Goal: Information Seeking & Learning: Check status

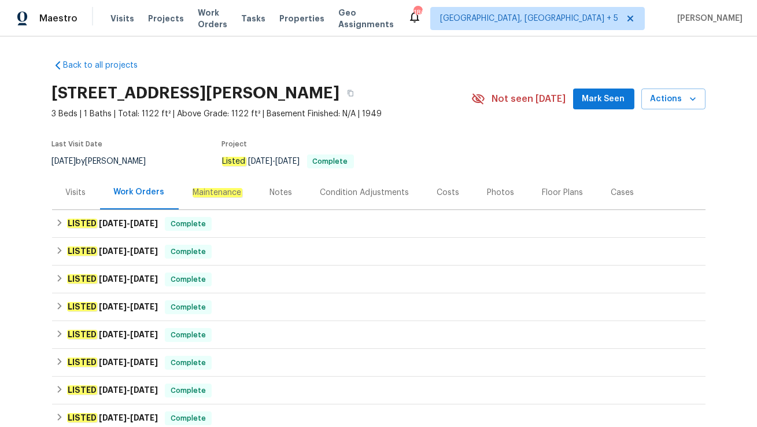
click at [69, 190] on div "Visits" at bounding box center [76, 193] width 20 height 12
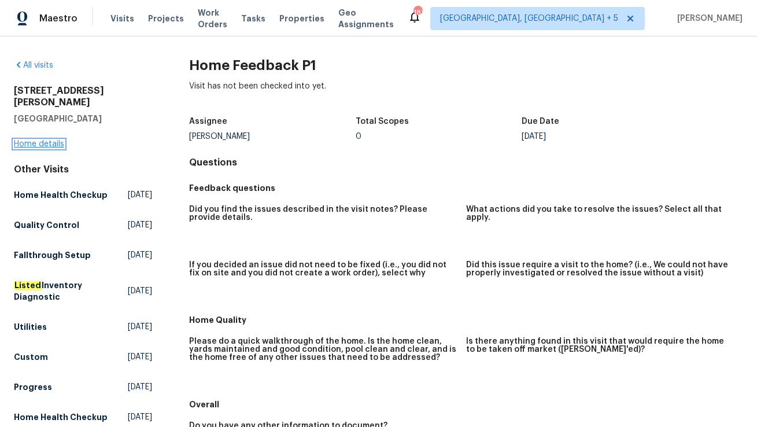
click at [55, 140] on link "Home details" at bounding box center [39, 144] width 50 height 8
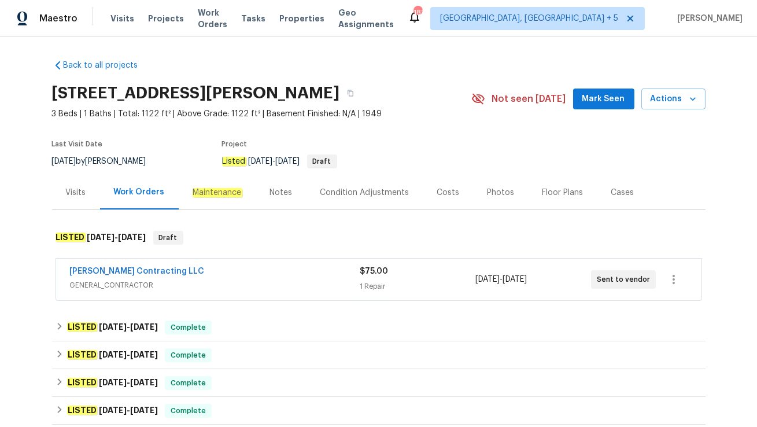
click at [194, 278] on div "[PERSON_NAME] Contracting LLC" at bounding box center [215, 272] width 290 height 14
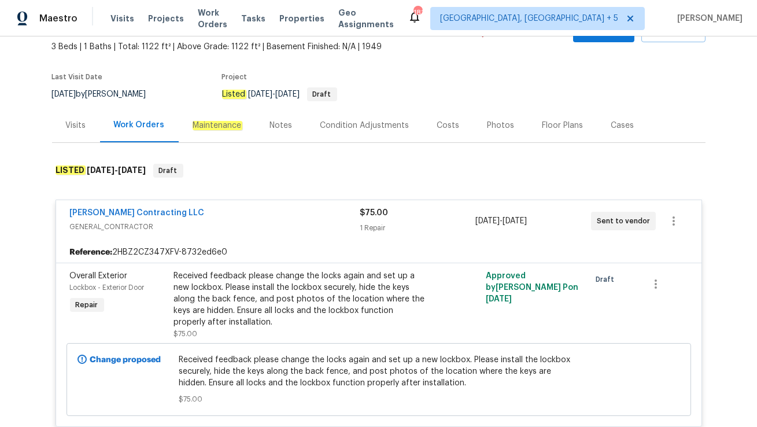
scroll to position [68, 0]
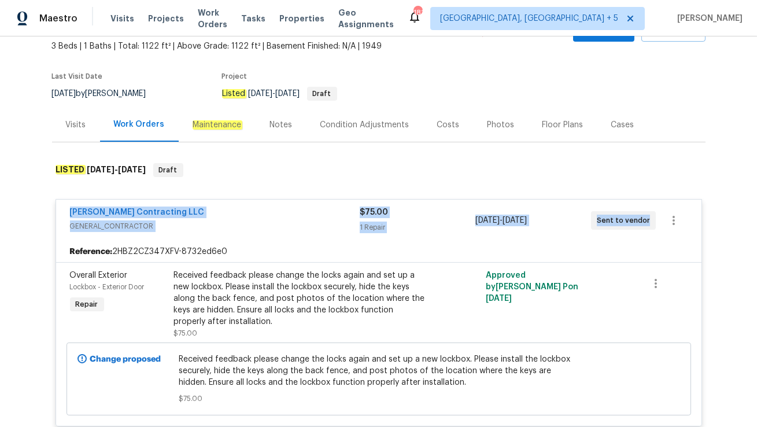
drag, startPoint x: 63, startPoint y: 207, endPoint x: 650, endPoint y: 229, distance: 587.2
click at [650, 229] on div "[PERSON_NAME] Contracting LLC GENERAL_CONTRACTOR $75.00 1 Repair [DATE] - [DATE…" at bounding box center [378, 220] width 645 height 42
copy div "[PERSON_NAME] Contracting LLC GENERAL_CONTRACTOR $75.00 1 Repair [DATE] - [DATE…"
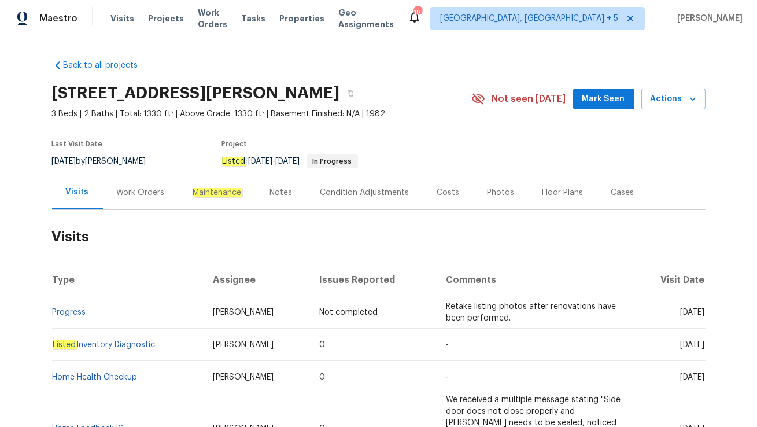
click at [133, 195] on div "Work Orders" at bounding box center [141, 193] width 48 height 12
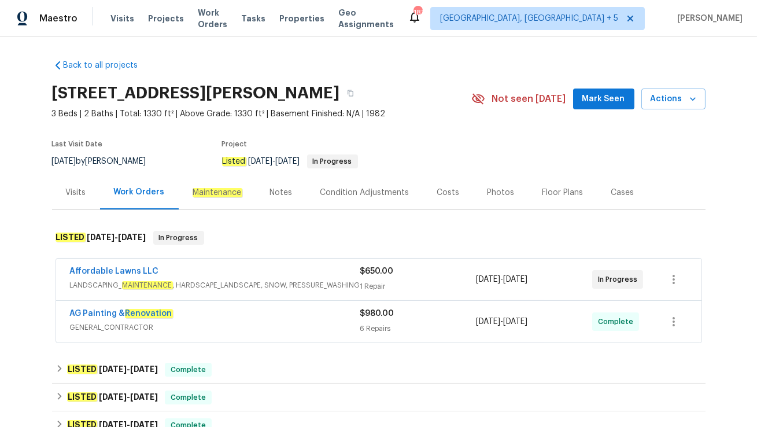
click at [202, 304] on div "AG Painting & Renovation GENERAL_CONTRACTOR $980.00 6 Repairs 9/26/2025 - 10/3/…" at bounding box center [378, 322] width 645 height 42
click at [250, 323] on span "GENERAL_CONTRACTOR" at bounding box center [215, 327] width 290 height 12
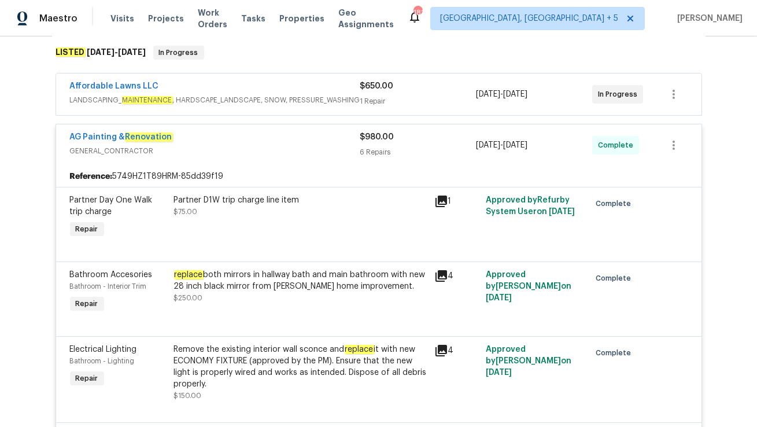
scroll to position [188, 0]
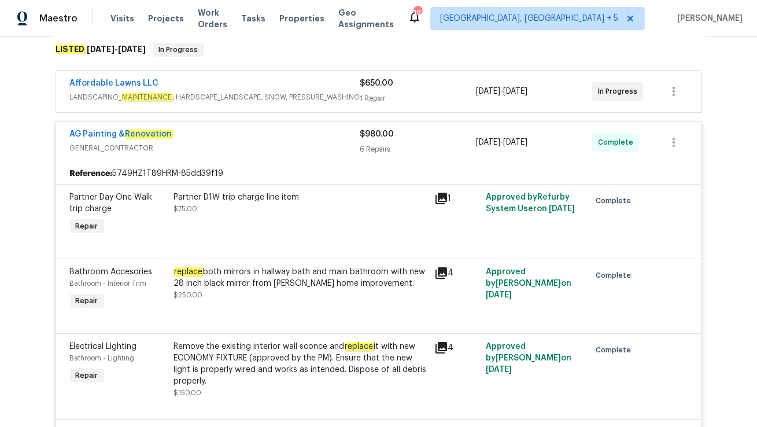
click at [195, 81] on div "Affordable Lawns LLC" at bounding box center [215, 84] width 290 height 14
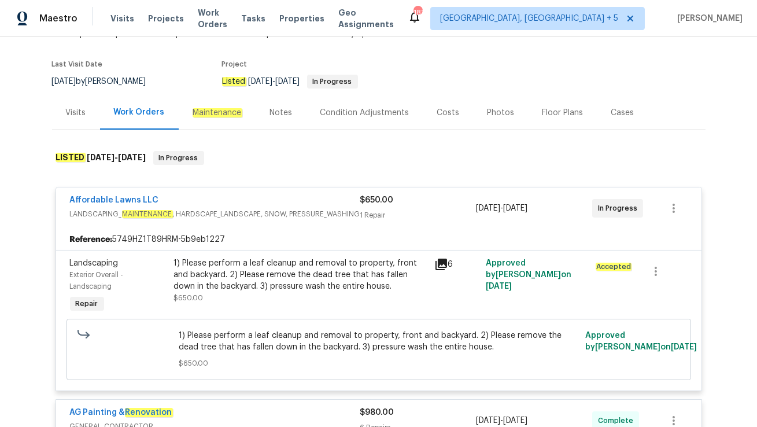
scroll to position [0, 0]
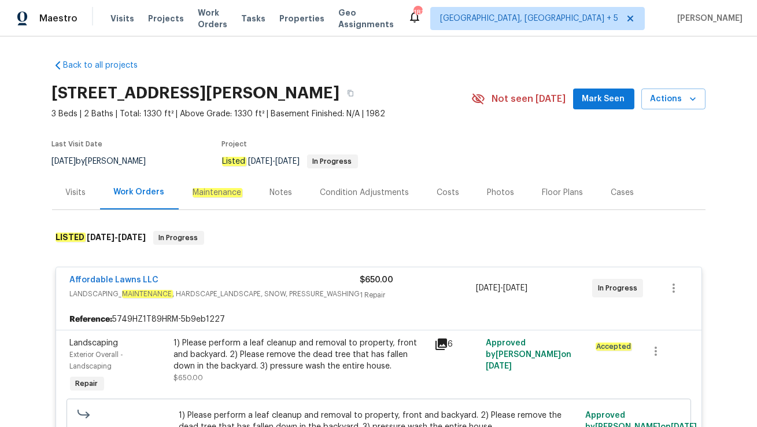
click at [77, 187] on div "Visits" at bounding box center [76, 193] width 20 height 12
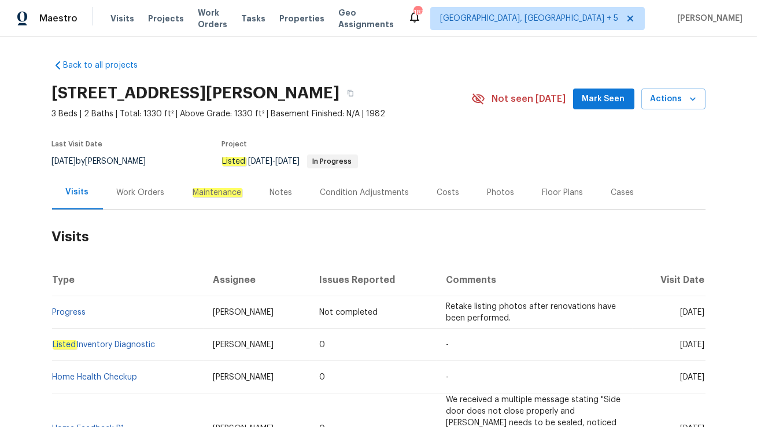
click at [140, 192] on div "Work Orders" at bounding box center [141, 193] width 48 height 12
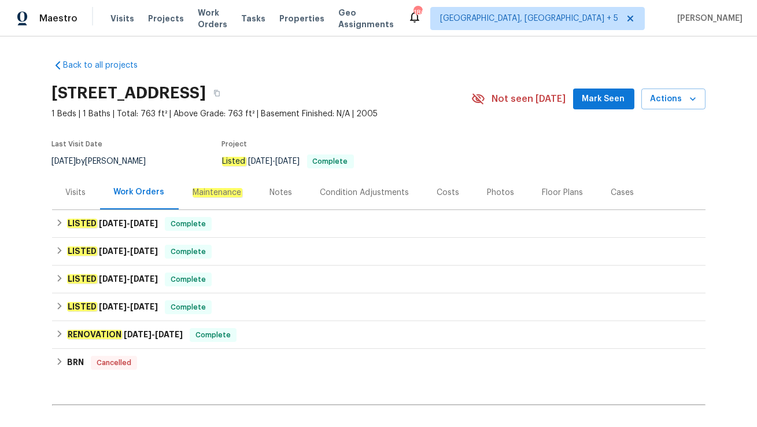
click at [83, 197] on div "Visits" at bounding box center [76, 193] width 20 height 12
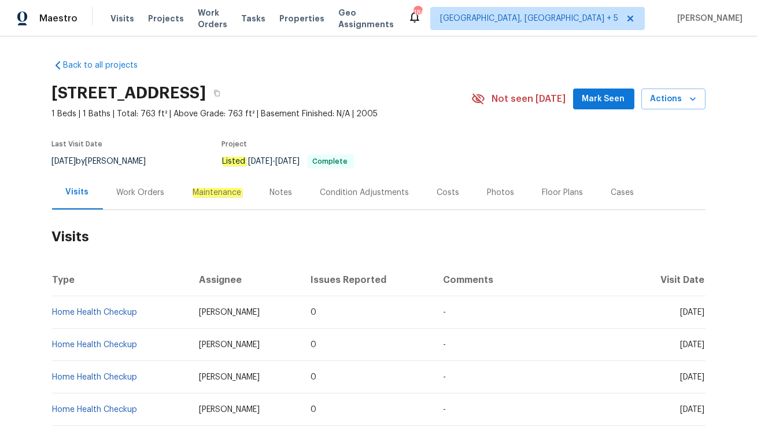
click at [145, 194] on div "Work Orders" at bounding box center [141, 193] width 48 height 12
